Goal: Task Accomplishment & Management: Complete application form

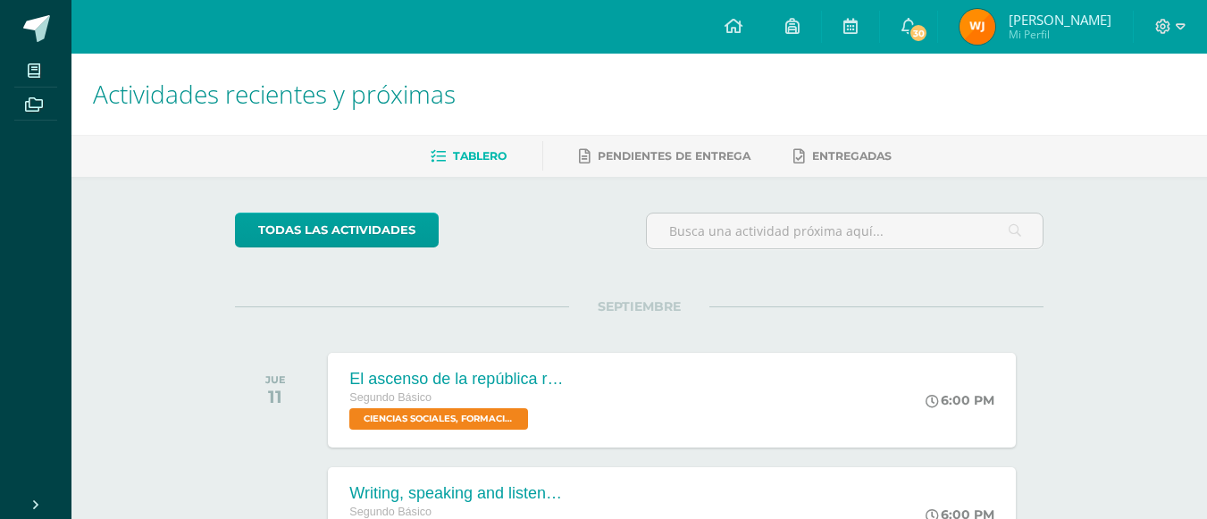
click at [1171, 43] on div at bounding box center [1169, 27] width 73 height 54
click at [1163, 29] on icon at bounding box center [1163, 26] width 15 height 15
click at [1125, 119] on span "Cerrar sesión" at bounding box center [1123, 121] width 80 height 17
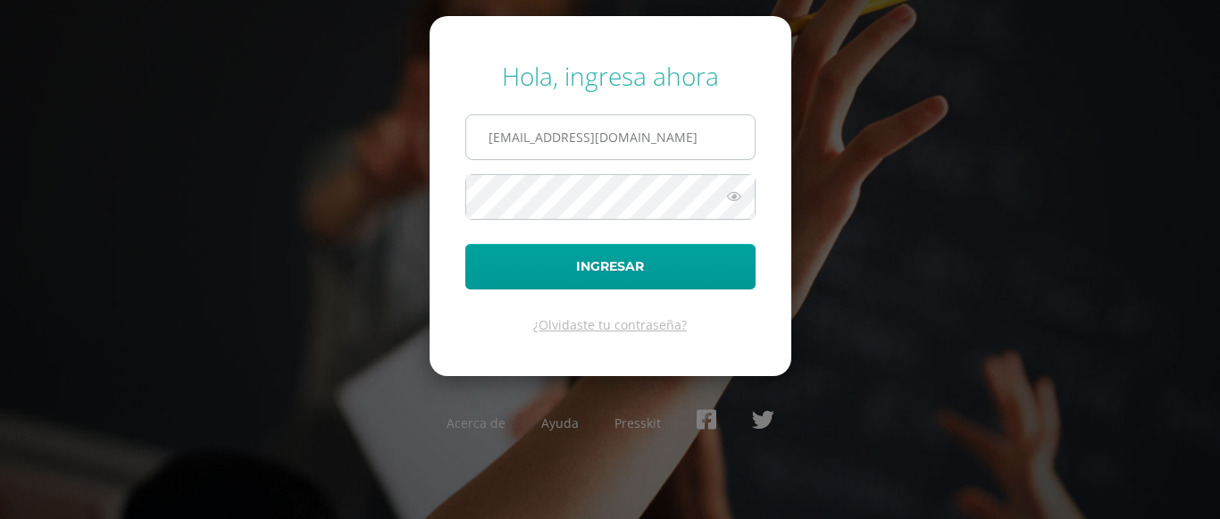
click at [659, 137] on input "[EMAIL_ADDRESS][DOMAIN_NAME]" at bounding box center [610, 137] width 288 height 44
type input "h"
type input "ana.t21@maiagt.org"
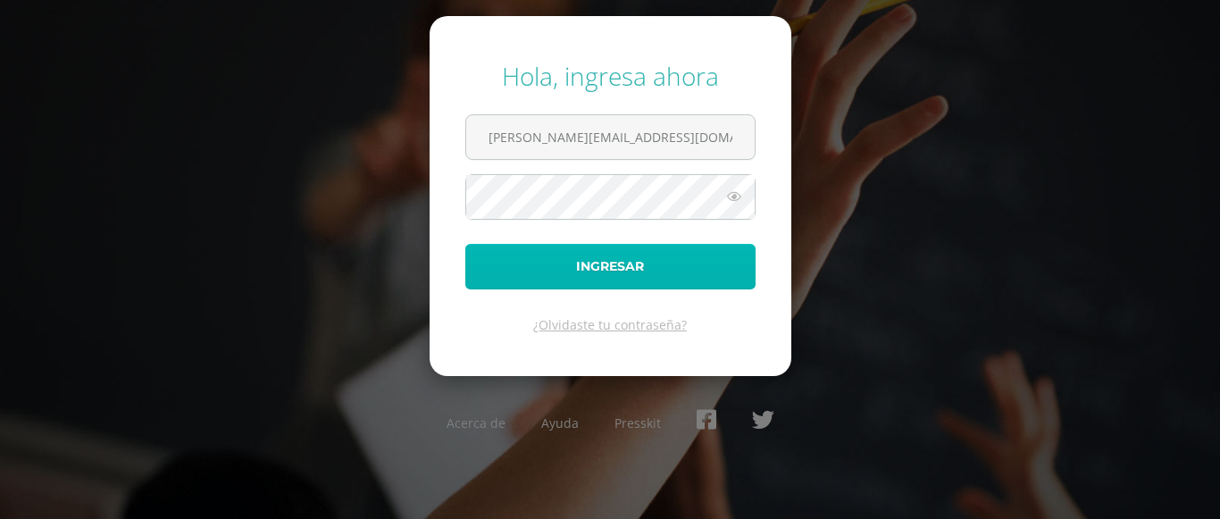
click at [507, 265] on button "Ingresar" at bounding box center [610, 267] width 290 height 46
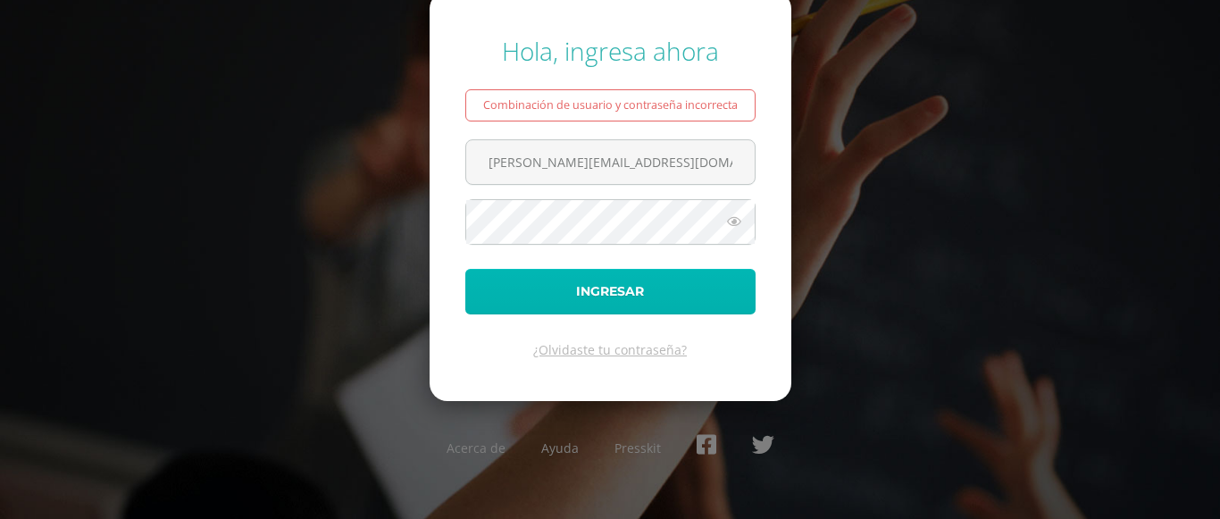
click at [502, 305] on button "Ingresar" at bounding box center [610, 292] width 290 height 46
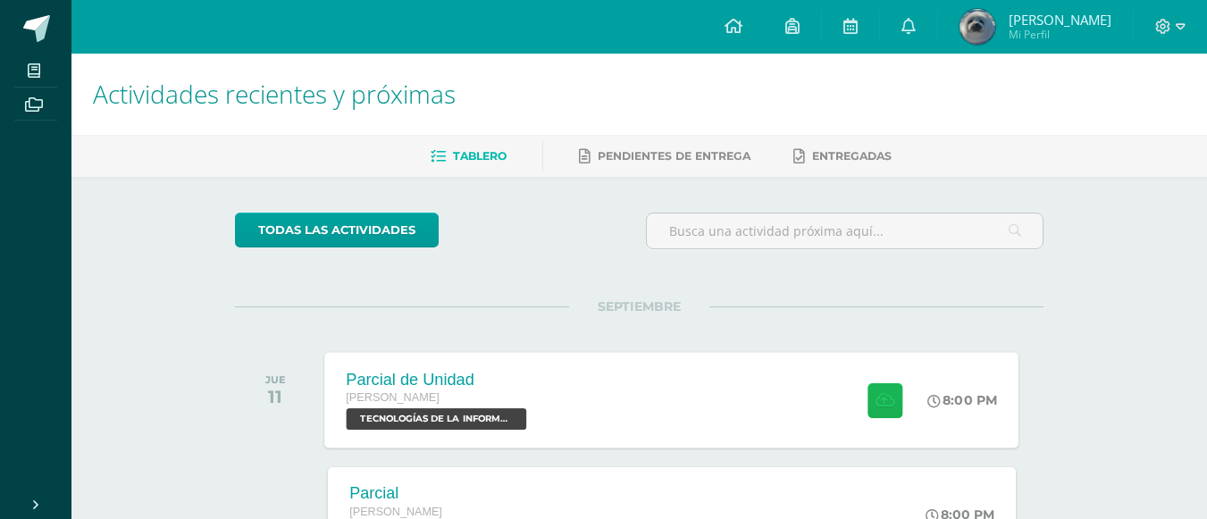
click at [897, 404] on button at bounding box center [884, 399] width 35 height 35
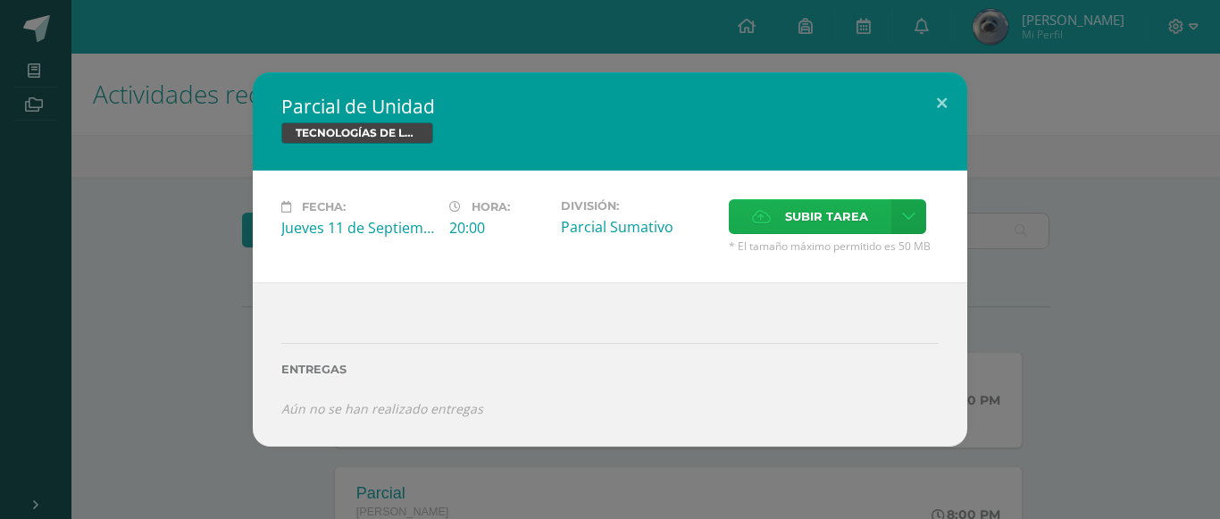
click at [824, 204] on span "Subir tarea" at bounding box center [826, 216] width 83 height 33
click at [0, 0] on input "Subir tarea" at bounding box center [0, 0] width 0 height 0
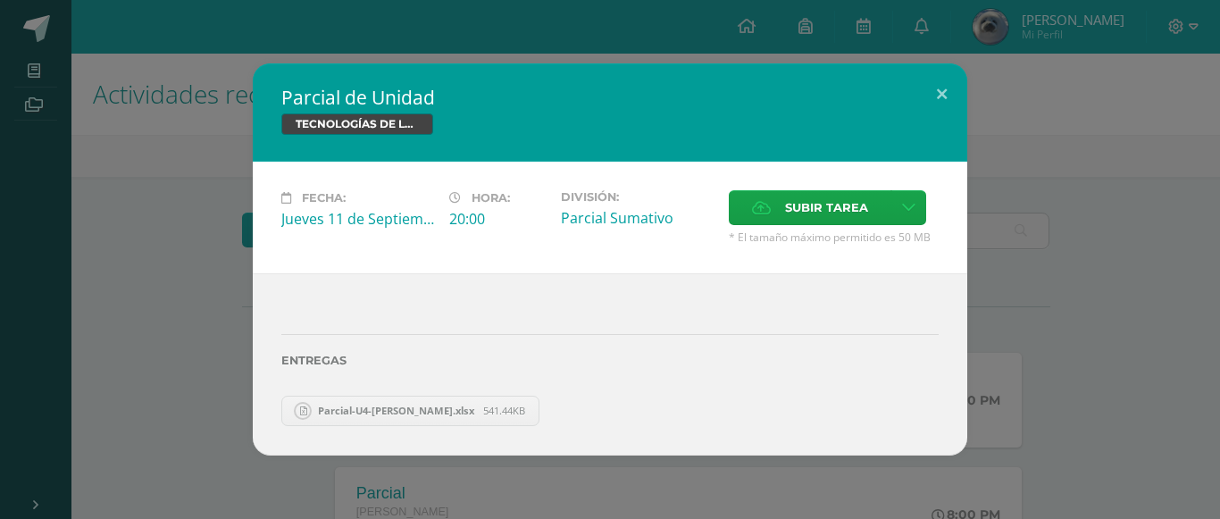
click at [840, 189] on div "Fecha: Jueves 11 de Septiembre Hora: 20:00 División: Parcial Sumativo Cancelar" at bounding box center [610, 218] width 715 height 112
click at [833, 199] on span "Subir tarea" at bounding box center [826, 207] width 83 height 33
click at [0, 0] on input "Subir tarea" at bounding box center [0, 0] width 0 height 0
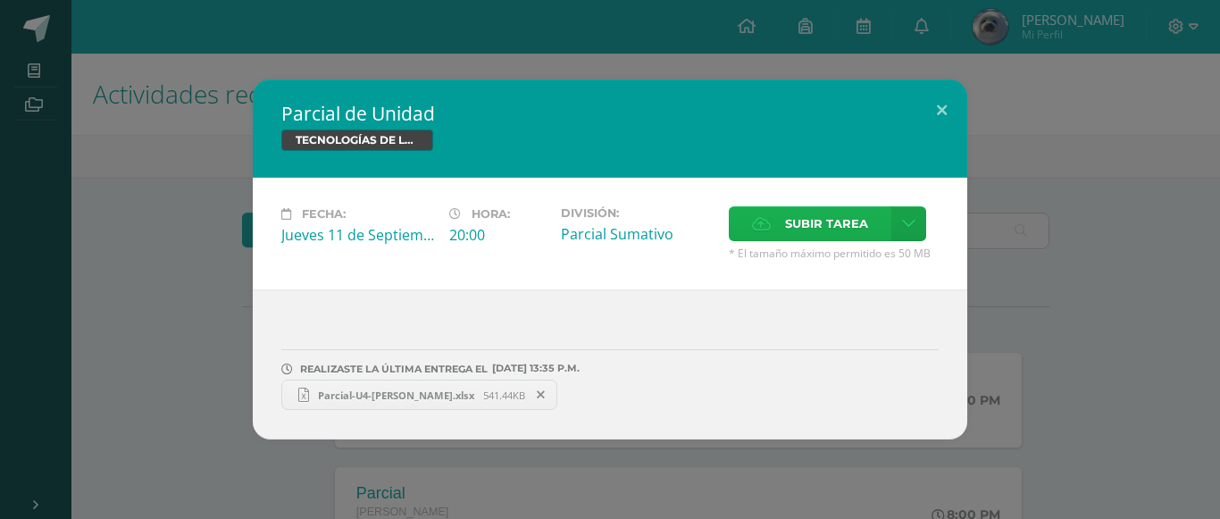
click at [797, 216] on span "Subir tarea" at bounding box center [826, 223] width 83 height 33
click at [0, 0] on input "Subir tarea" at bounding box center [0, 0] width 0 height 0
click at [389, 400] on span "Parcial-U4-Ana Tuy.xlsx" at bounding box center [396, 395] width 174 height 13
click at [949, 113] on button at bounding box center [941, 109] width 51 height 61
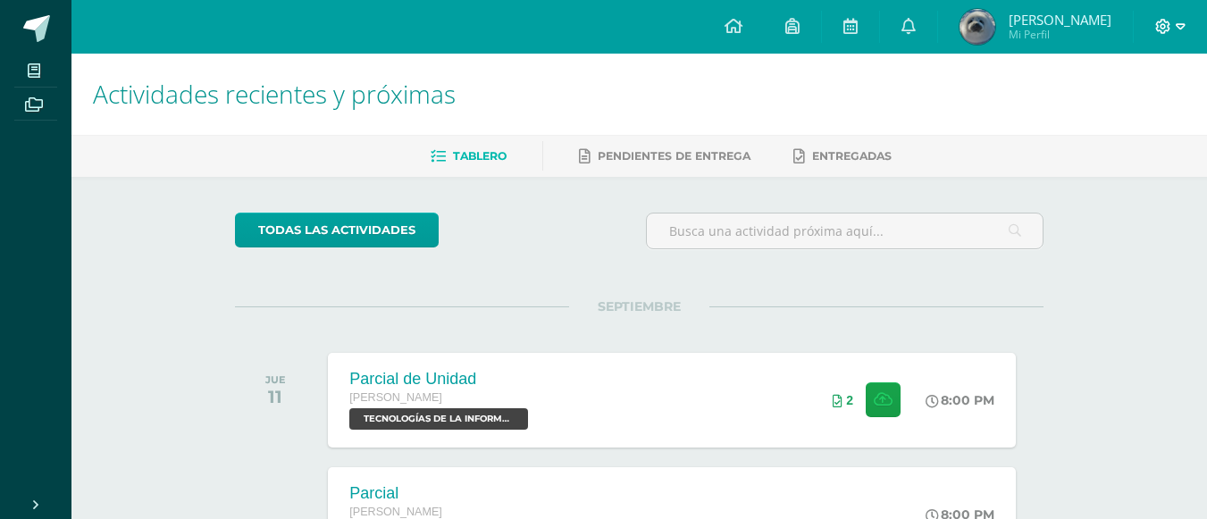
click at [1179, 24] on icon at bounding box center [1180, 26] width 10 height 6
click at [1092, 113] on span "Cerrar sesión" at bounding box center [1123, 121] width 80 height 17
